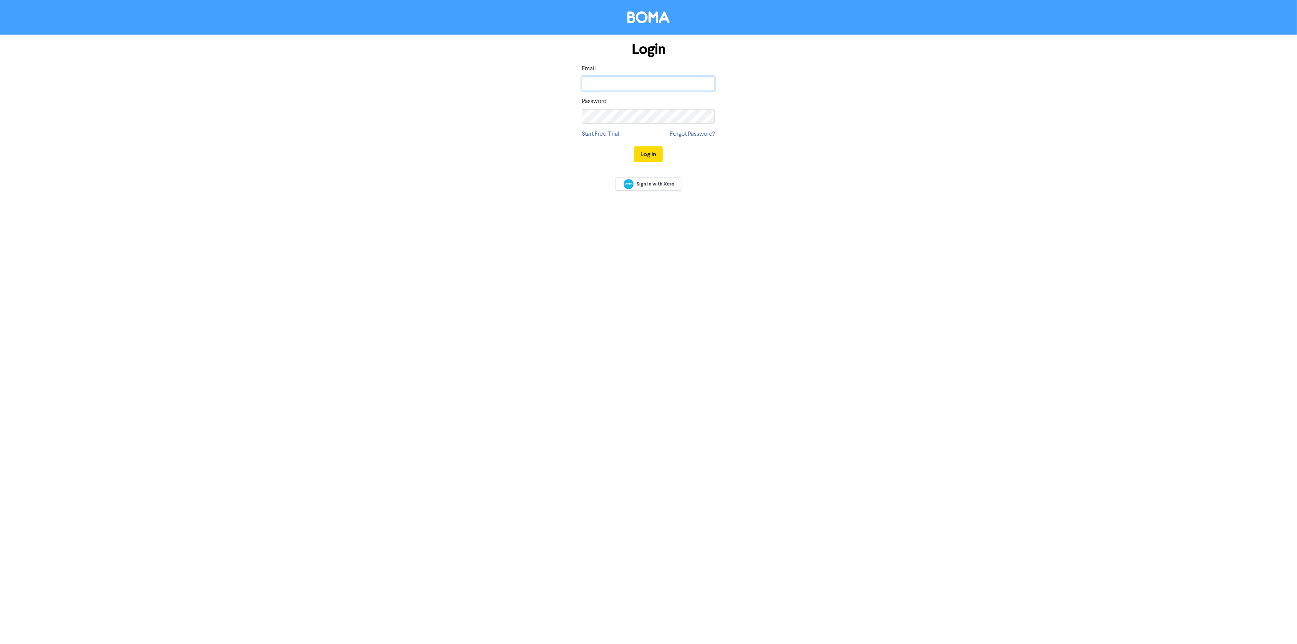
click at [597, 88] on input "email" at bounding box center [648, 83] width 133 height 14
type input "[EMAIL_ADDRESS][DOMAIN_NAME]"
click at [651, 152] on button "Log In" at bounding box center [648, 154] width 29 height 16
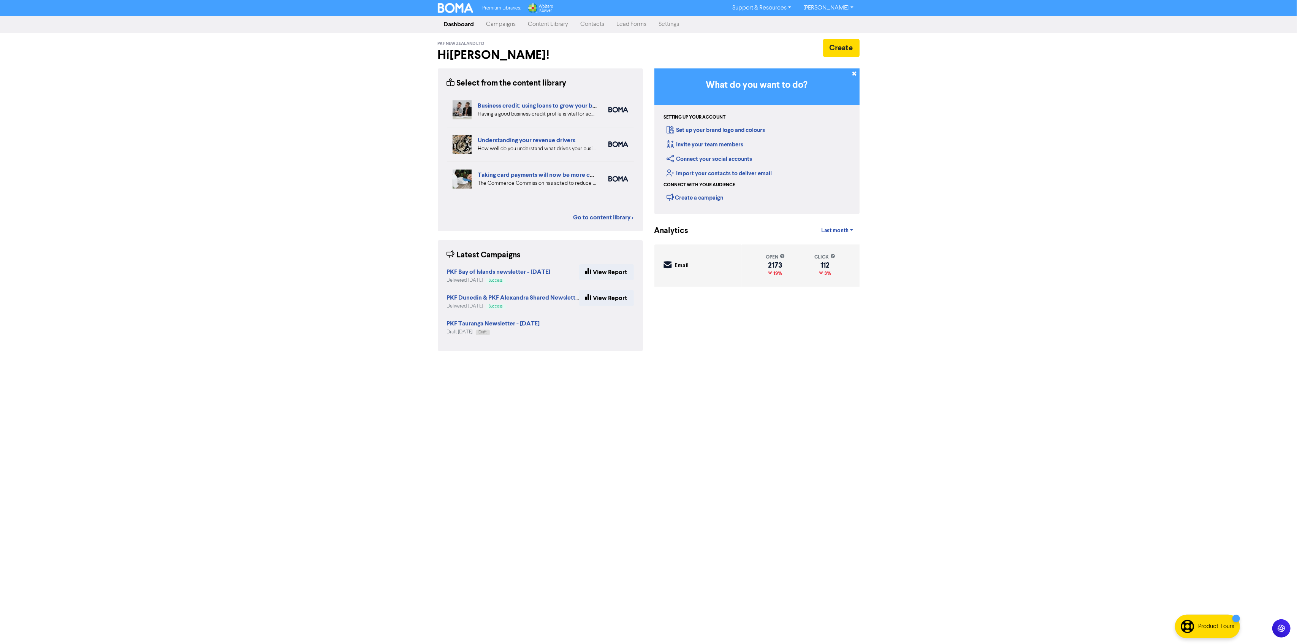
click at [406, 412] on div "Premium Libraries: Support & Resources Video Tutorials FAQ & Guides Marketing E…" at bounding box center [648, 322] width 1297 height 644
click at [502, 20] on link "Campaigns" at bounding box center [501, 24] width 42 height 15
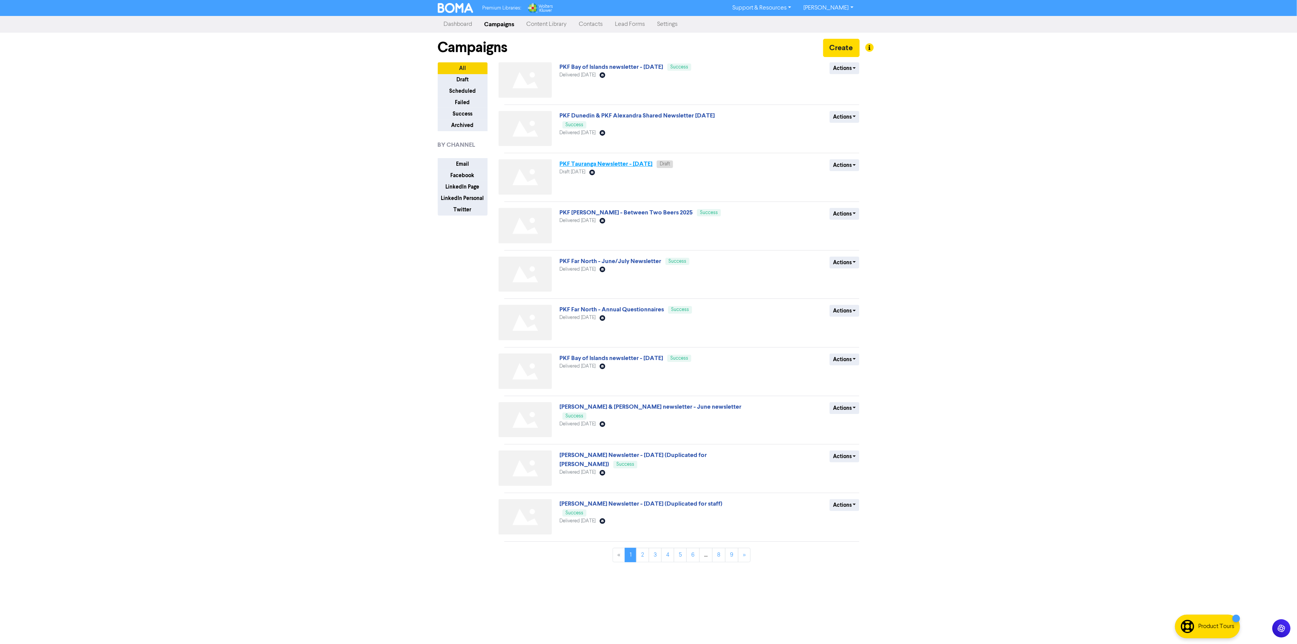
click at [633, 163] on link "PKF Tauranga Newsletter - [DATE]" at bounding box center [605, 164] width 93 height 8
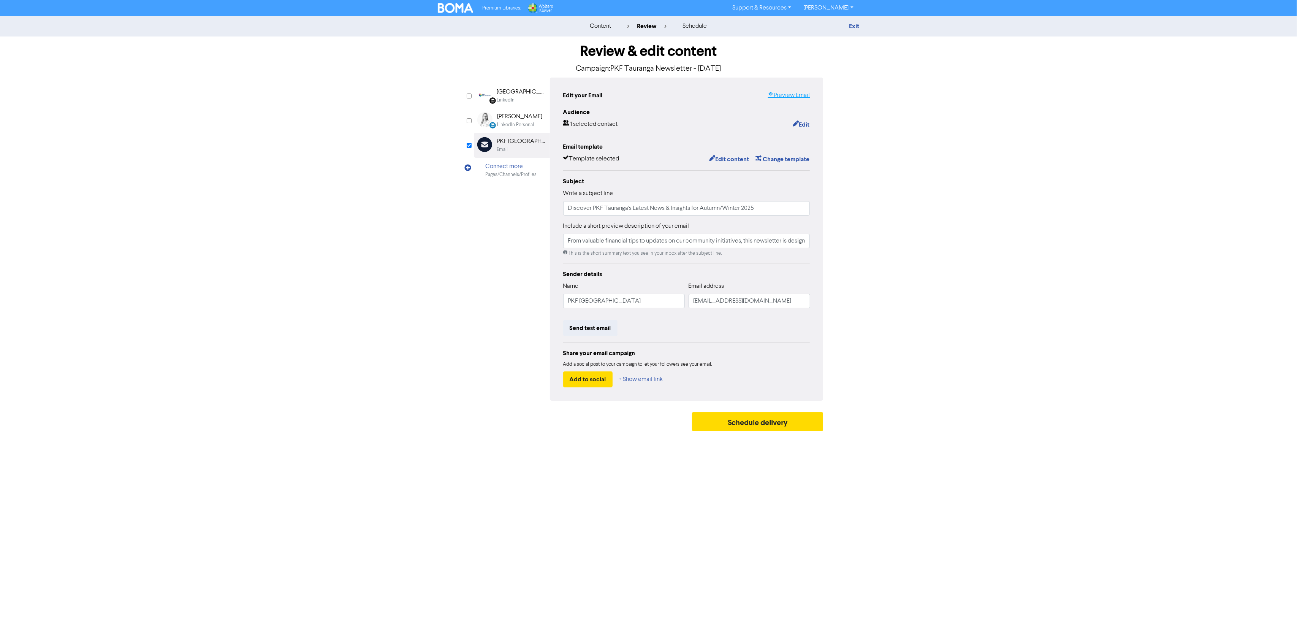
click at [795, 98] on link "Preview Email" at bounding box center [788, 95] width 42 height 9
click at [729, 164] on button "Edit content" at bounding box center [729, 159] width 41 height 10
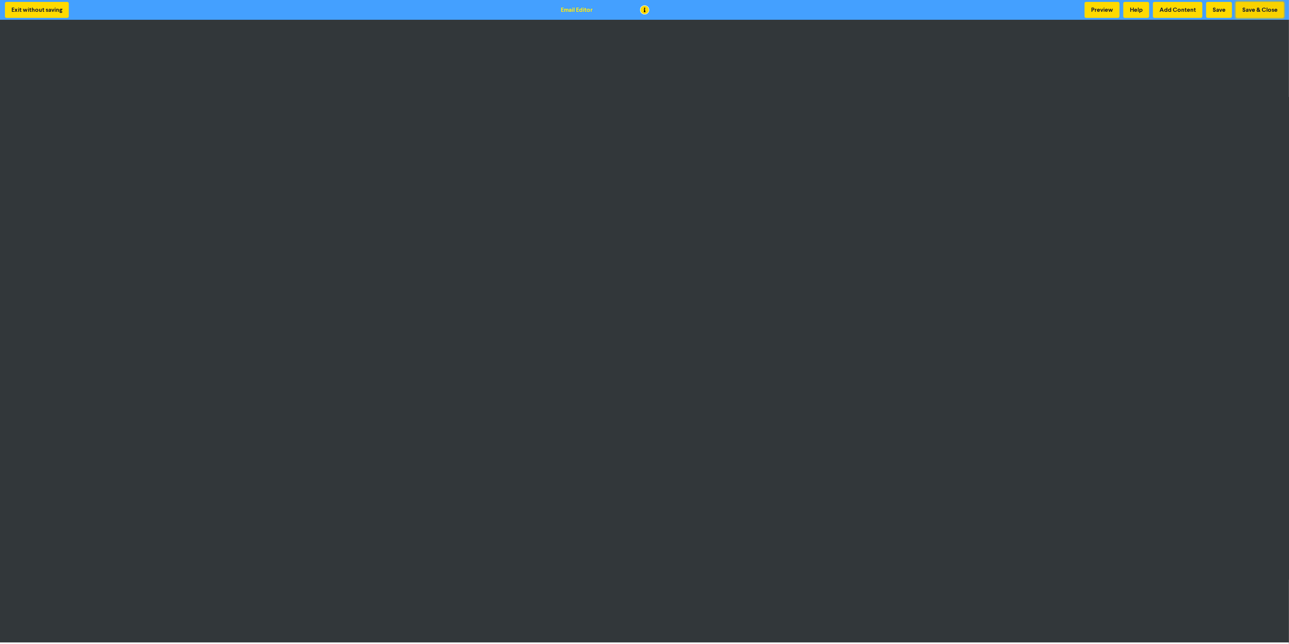
click at [1249, 5] on button "Save & Close" at bounding box center [1260, 10] width 48 height 16
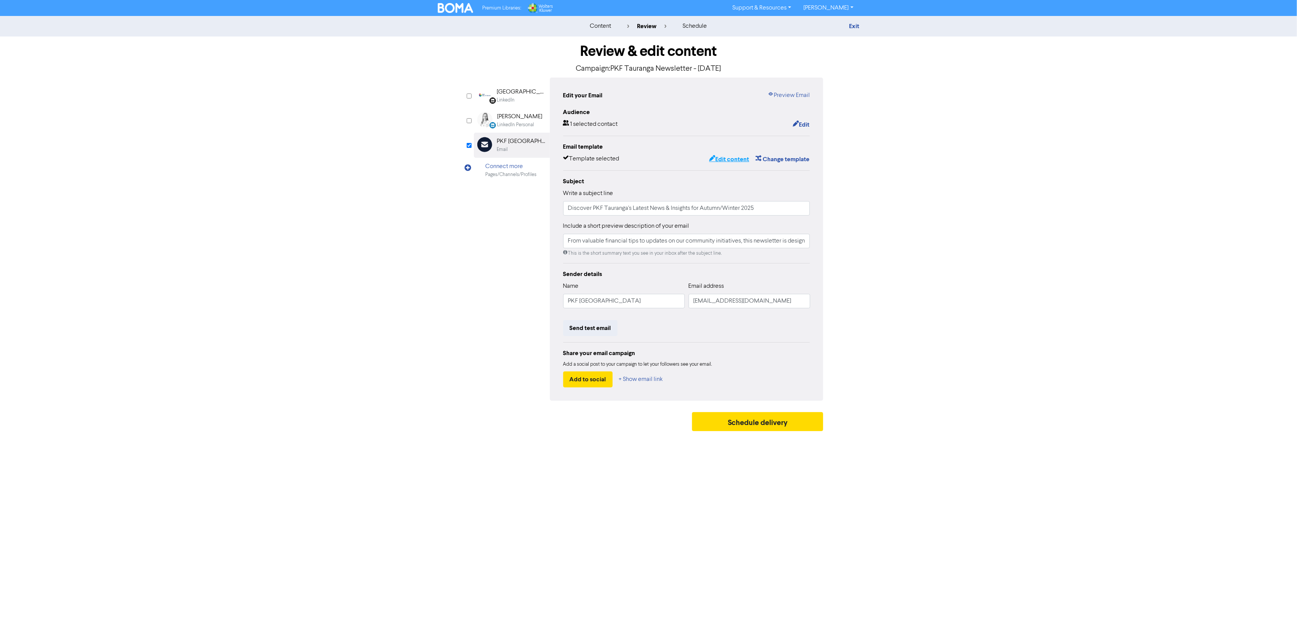
click at [720, 155] on button "Edit content" at bounding box center [729, 159] width 41 height 10
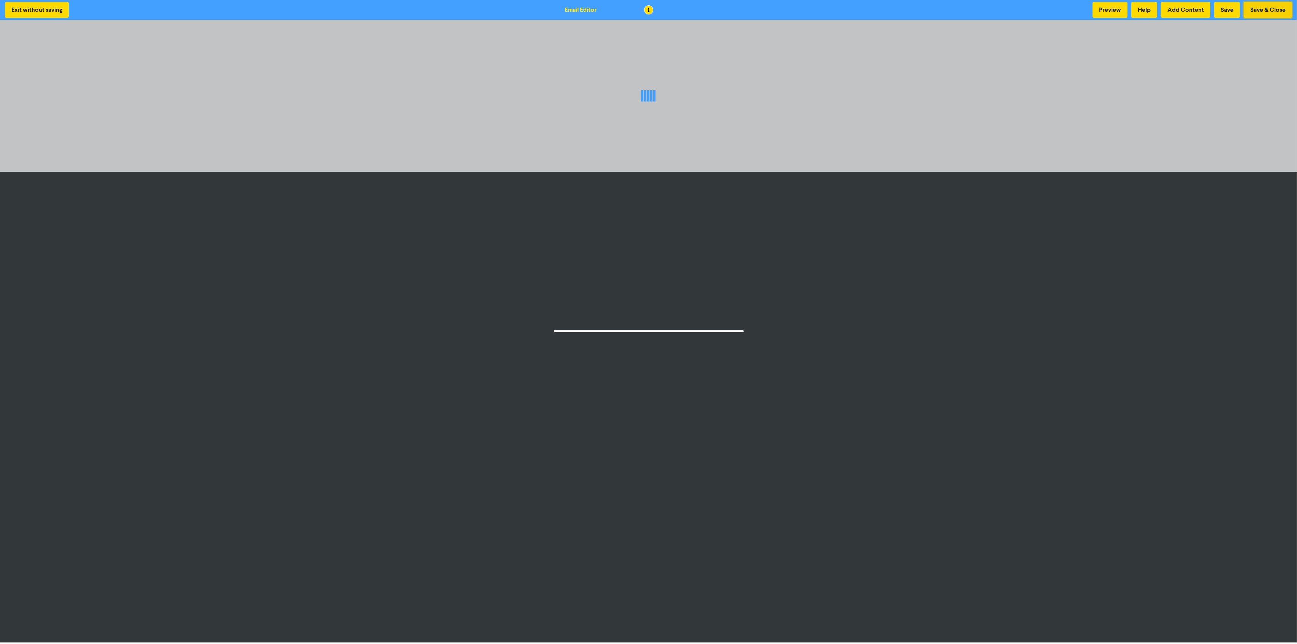
click at [1263, 2] on button "Save & Close" at bounding box center [1268, 10] width 48 height 16
click at [1263, 14] on button "Save & Close" at bounding box center [1268, 10] width 48 height 16
click at [1253, 12] on button "Save & Close" at bounding box center [1260, 10] width 48 height 16
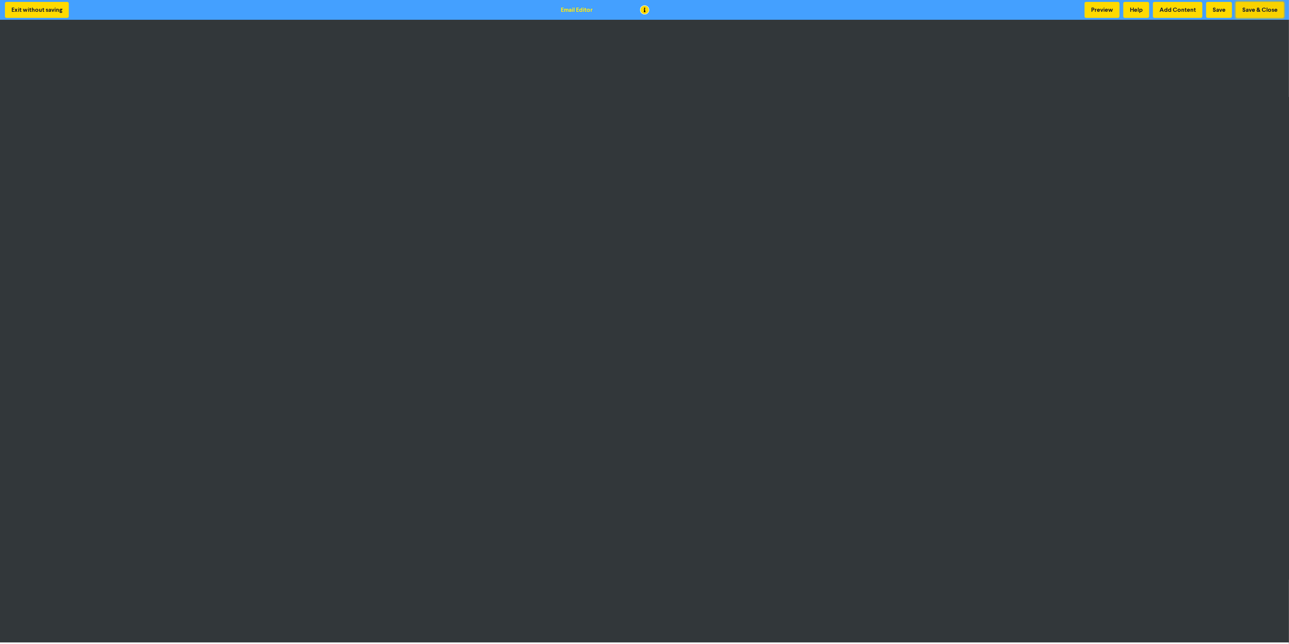
click at [1256, 14] on button "Save & Close" at bounding box center [1260, 10] width 48 height 16
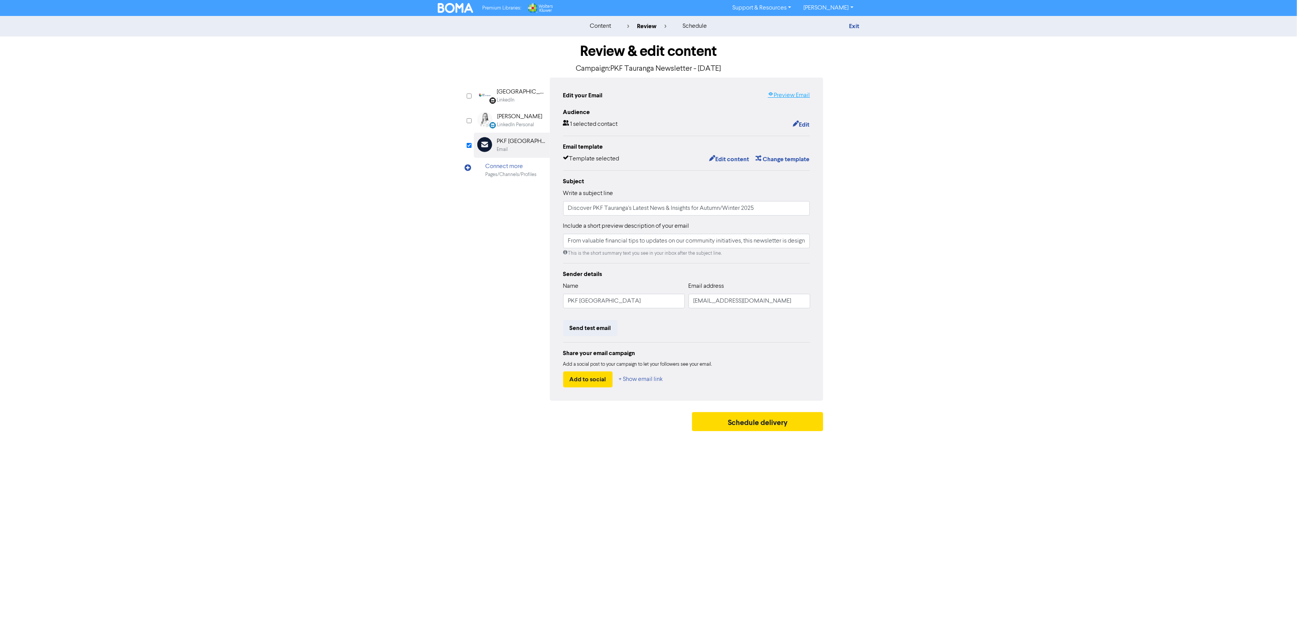
click at [785, 99] on link "Preview Email" at bounding box center [788, 95] width 42 height 9
